Goal: Task Accomplishment & Management: Use online tool/utility

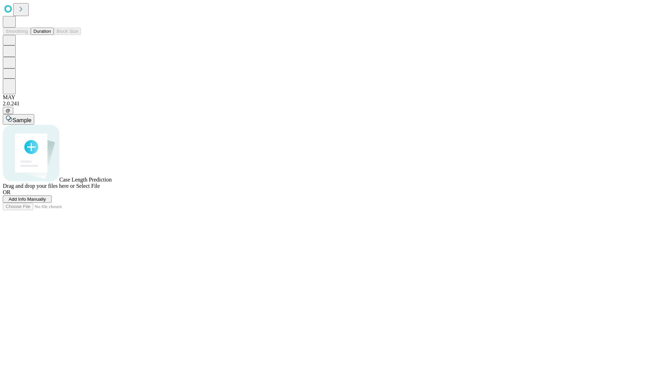
click at [51, 35] on button "Duration" at bounding box center [42, 31] width 23 height 7
click at [100, 189] on span "Select File" at bounding box center [88, 186] width 24 height 6
